Goal: Task Accomplishment & Management: Manage account settings

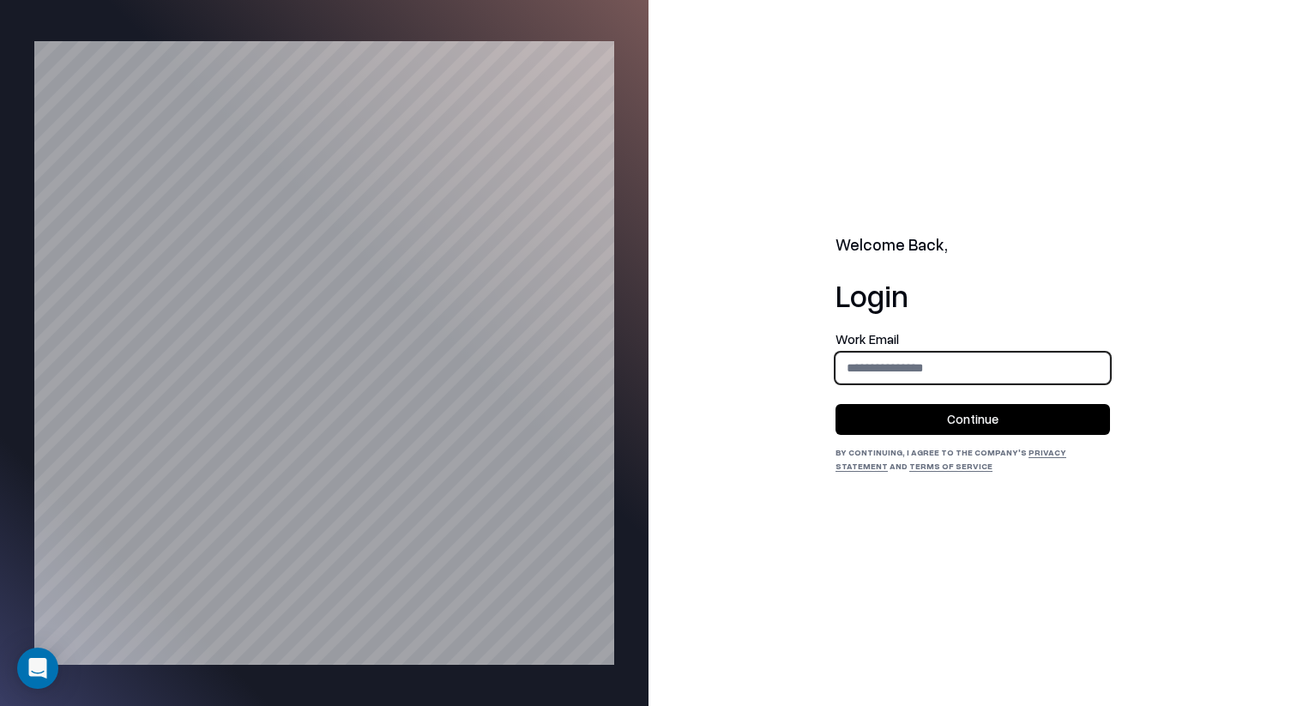
type input "**********"
click at [824, 402] on div "**********" at bounding box center [973, 353] width 649 height 706
click at [893, 405] on button "Continue" at bounding box center [973, 419] width 275 height 31
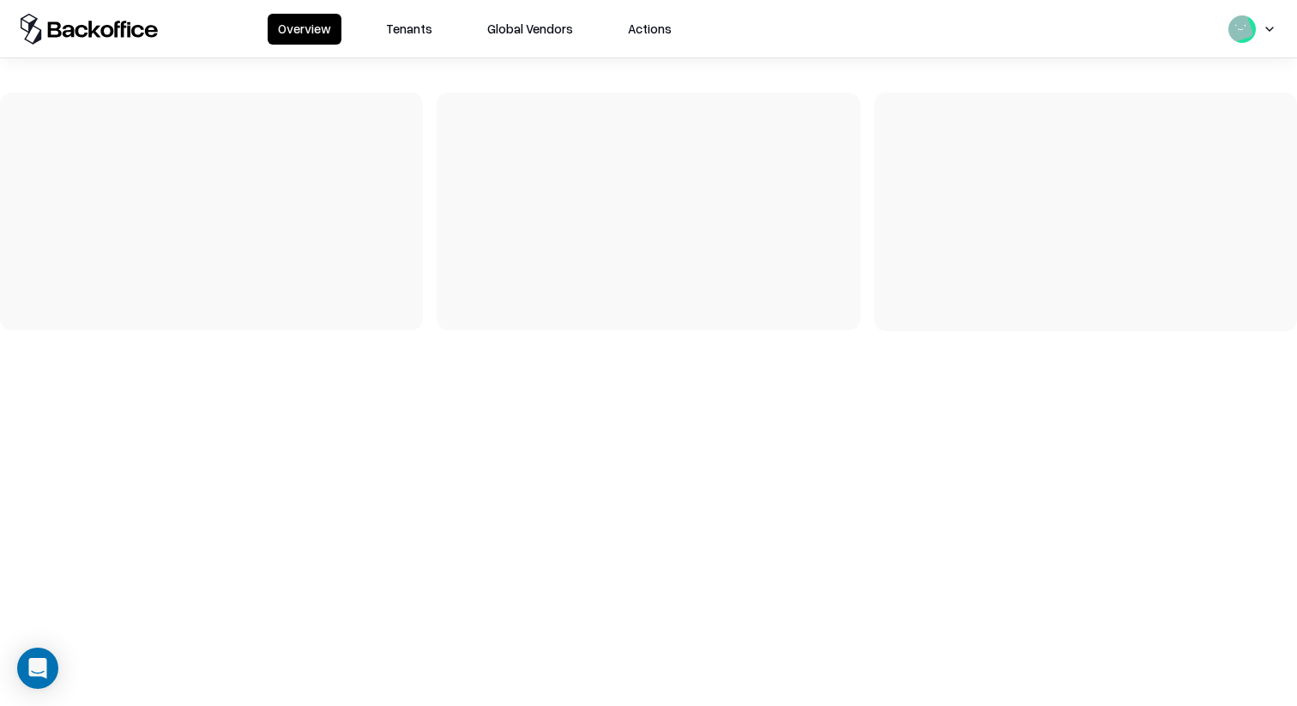
click at [407, 30] on button "Tenants" at bounding box center [409, 29] width 67 height 31
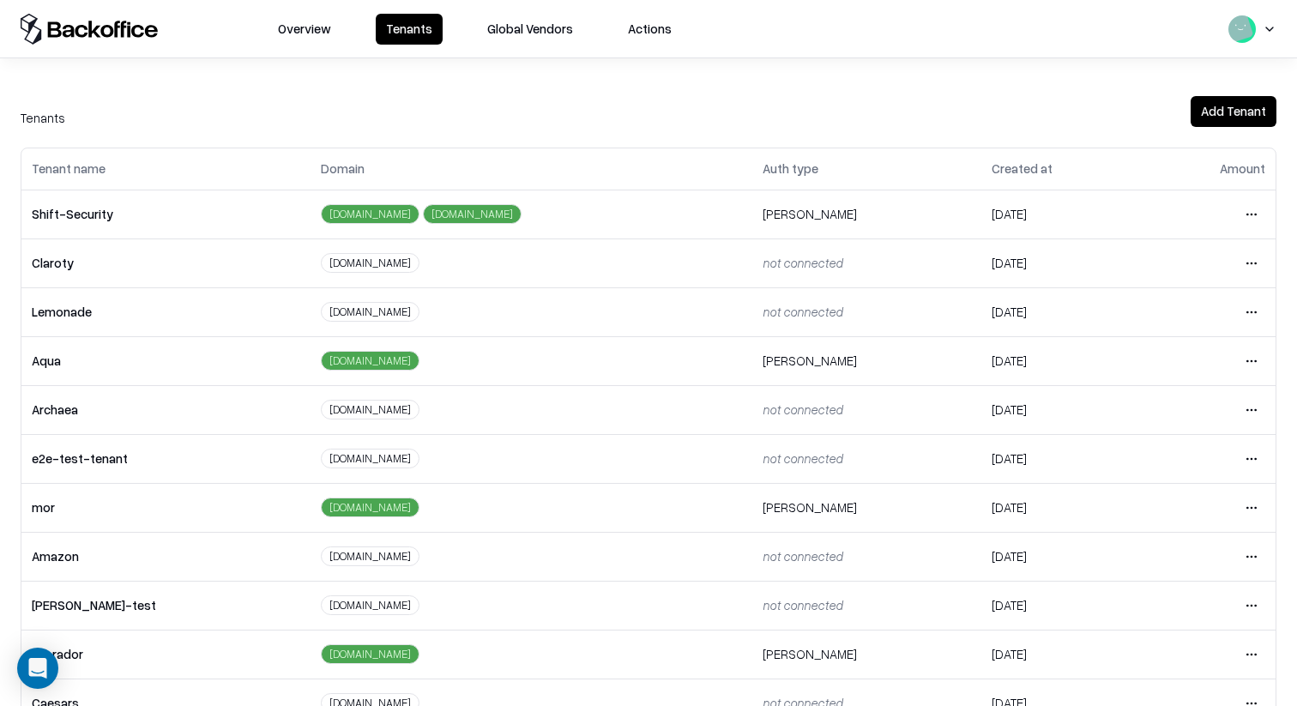
click at [1256, 649] on html "Overview Tenants Global Vendors Actions Tenants Add Tenant Tenant name Domain A…" at bounding box center [648, 353] width 1297 height 706
click at [1178, 581] on div "Login to tenant" at bounding box center [1179, 582] width 185 height 34
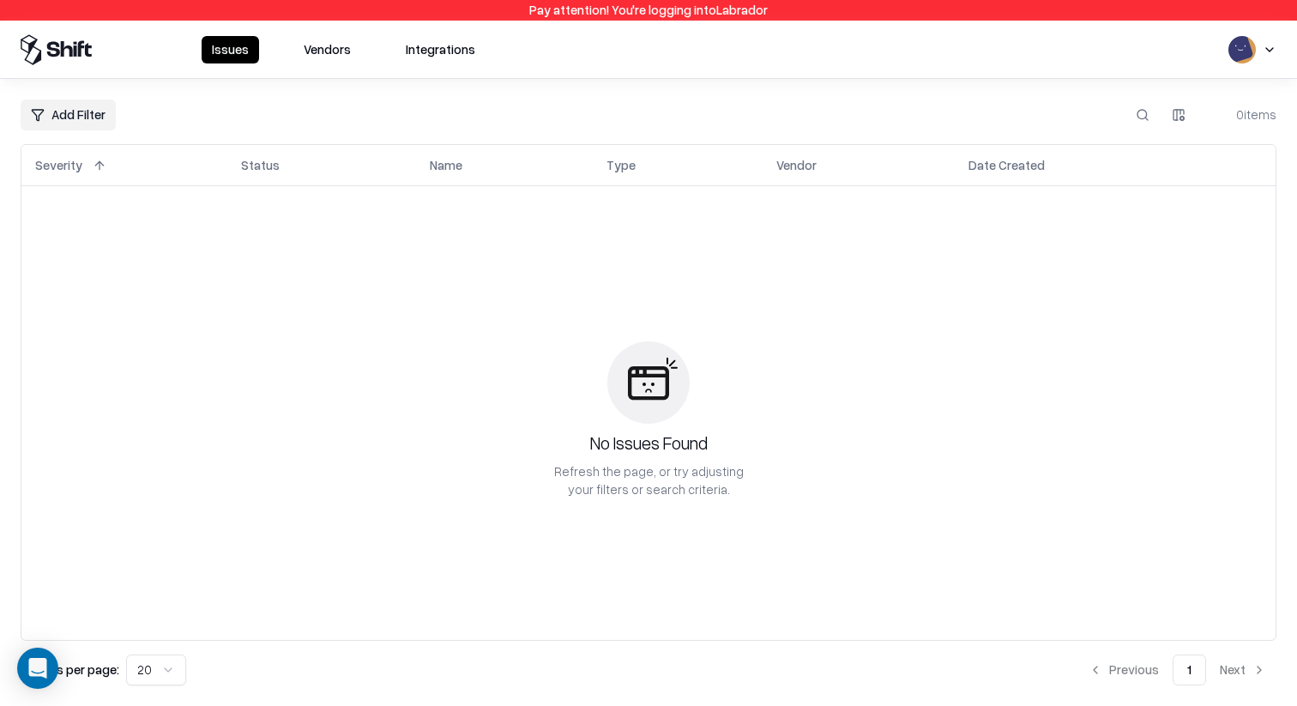
click at [427, 50] on button "Integrations" at bounding box center [441, 49] width 90 height 27
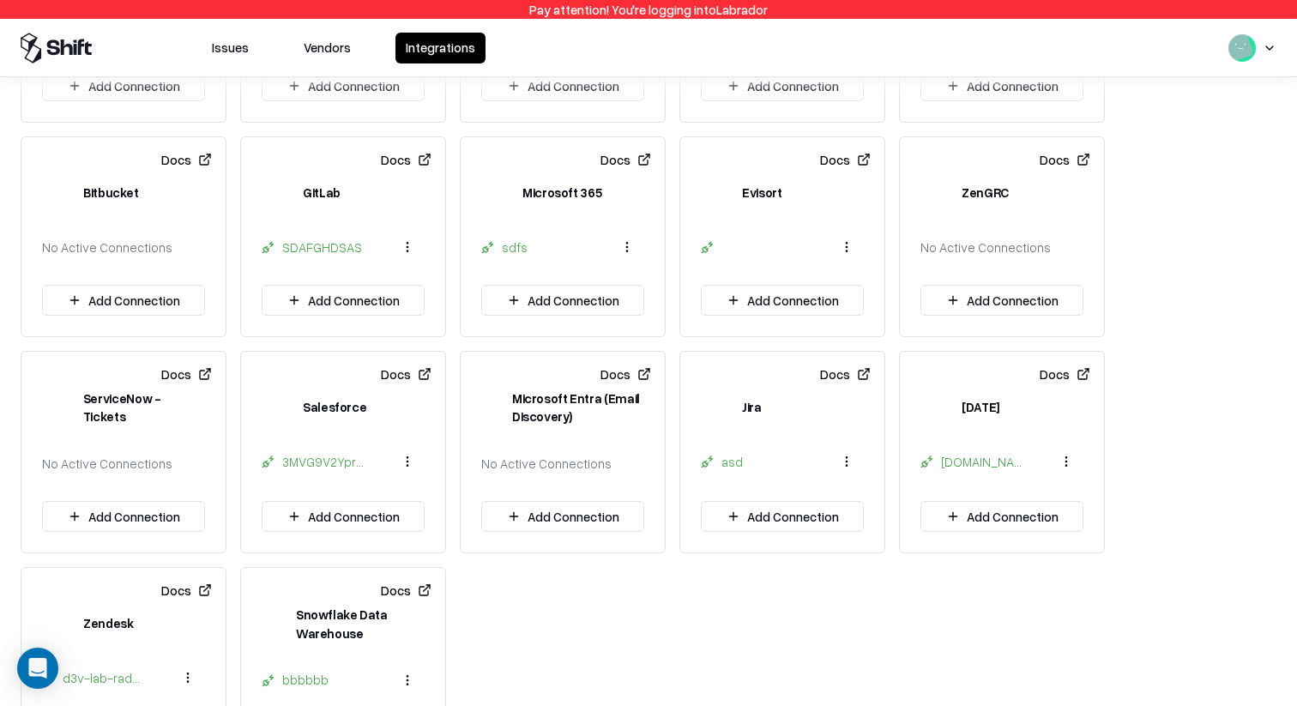
scroll to position [703, 0]
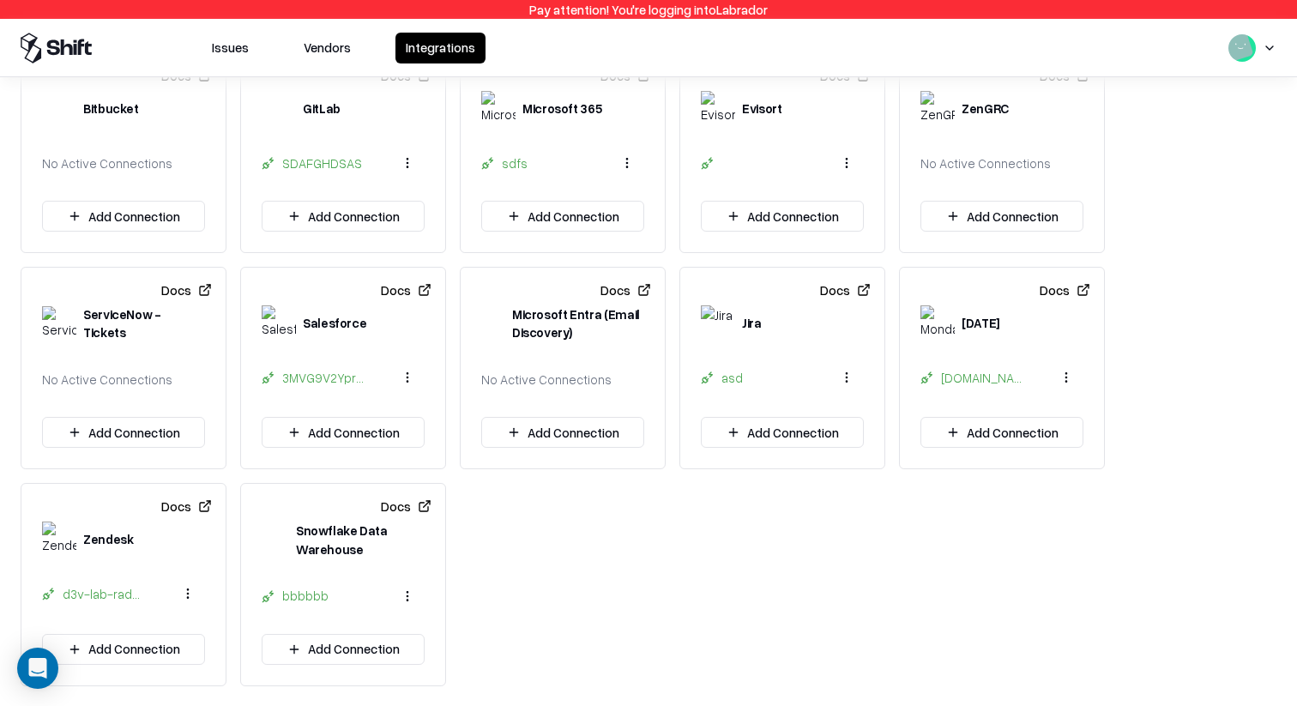
click at [1024, 436] on button "Add Connection" at bounding box center [1002, 432] width 163 height 31
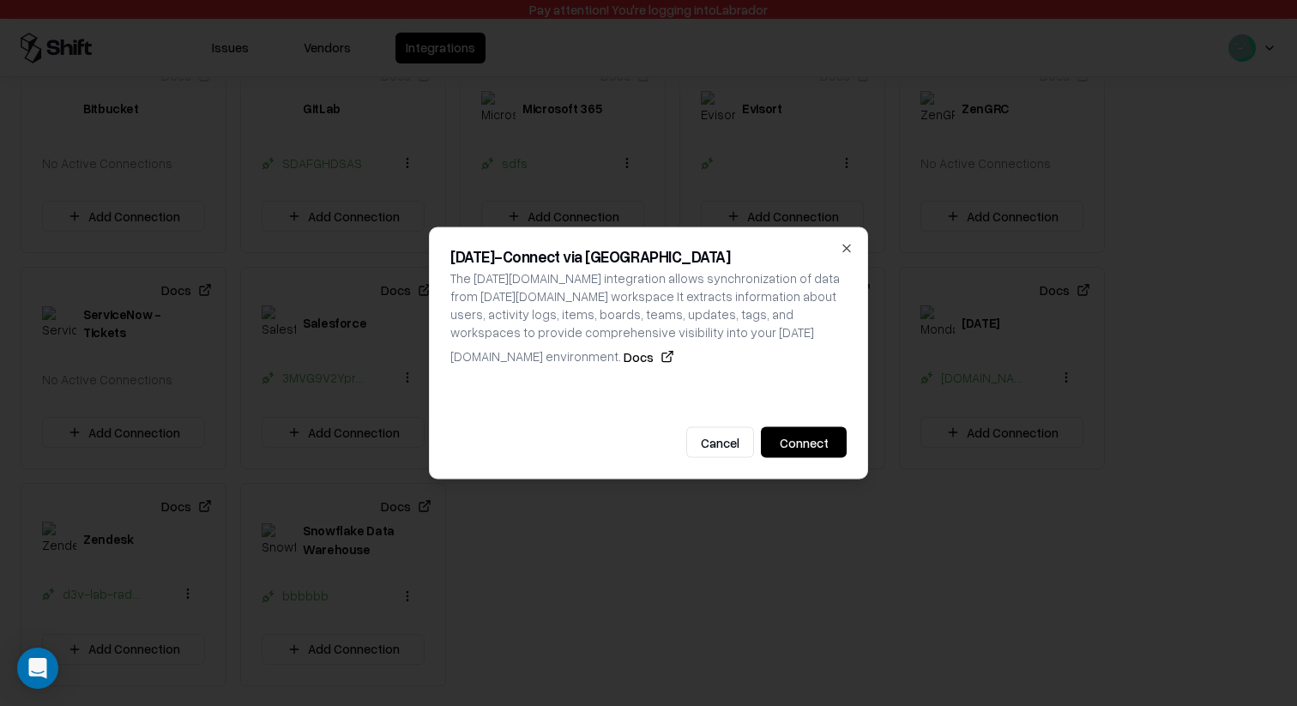
click at [822, 427] on button "Connect" at bounding box center [804, 442] width 86 height 31
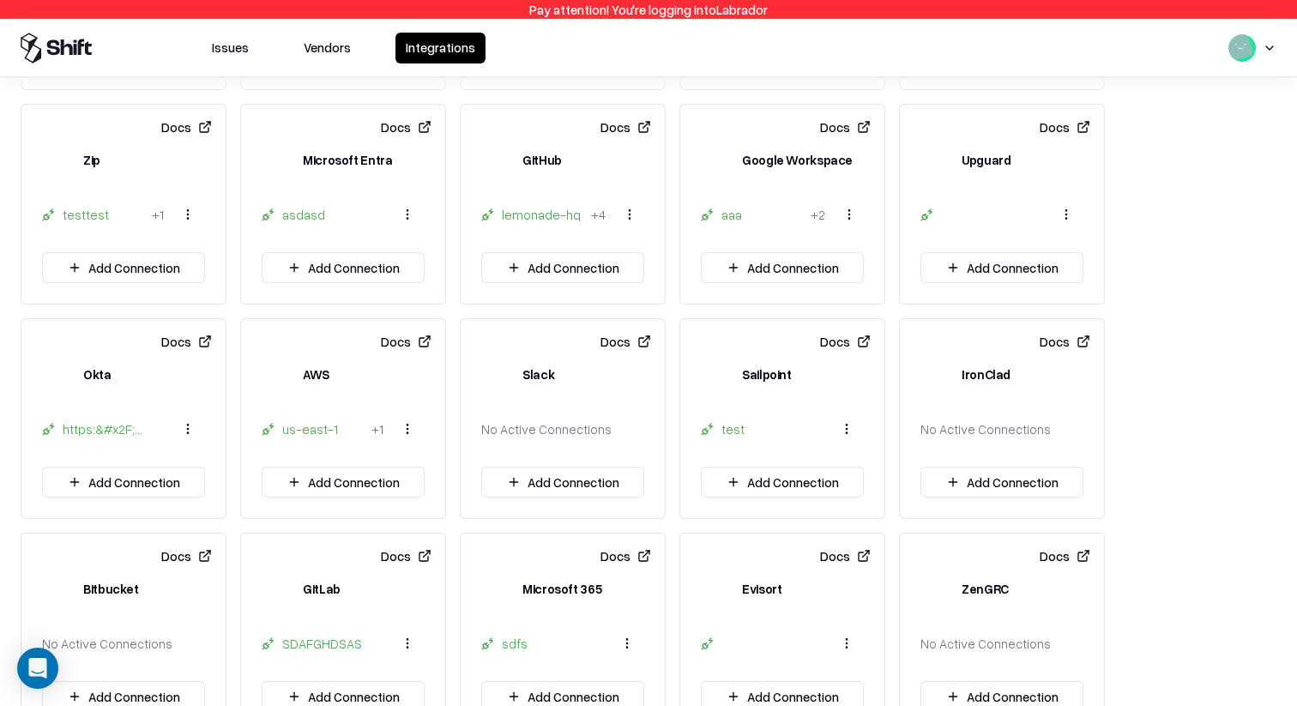
scroll to position [703, 0]
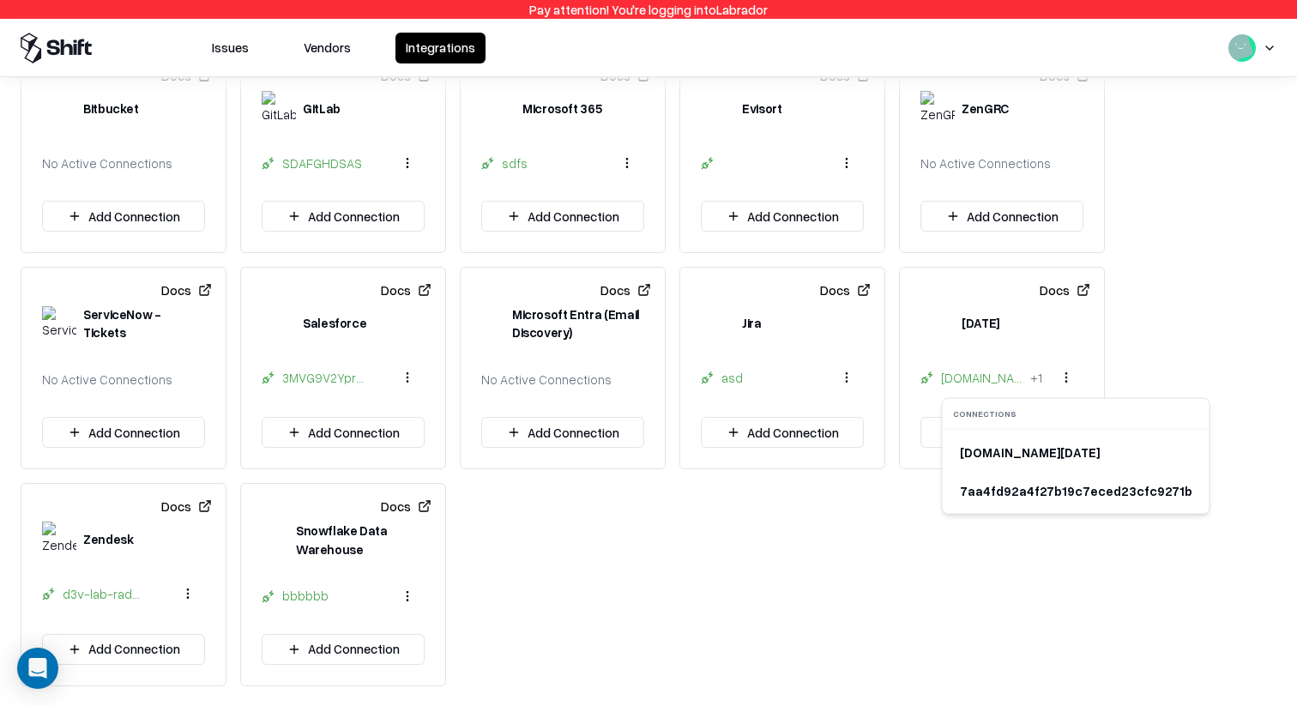
click at [1078, 372] on html "Pay attention! You're logging into Labrador Issues Vendors Integrations Docs Pa…" at bounding box center [648, 353] width 1297 height 706
